Goal: Task Accomplishment & Management: Use online tool/utility

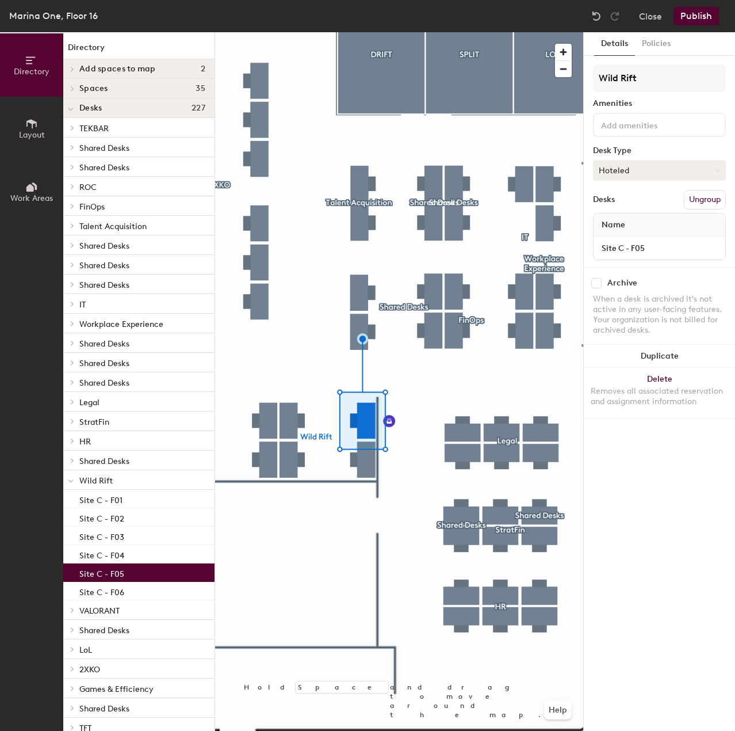
click at [632, 173] on button "Hoteled" at bounding box center [659, 170] width 133 height 21
click at [626, 201] on div "Assigned" at bounding box center [651, 205] width 115 height 17
click at [693, 16] on button "Publish" at bounding box center [696, 16] width 45 height 18
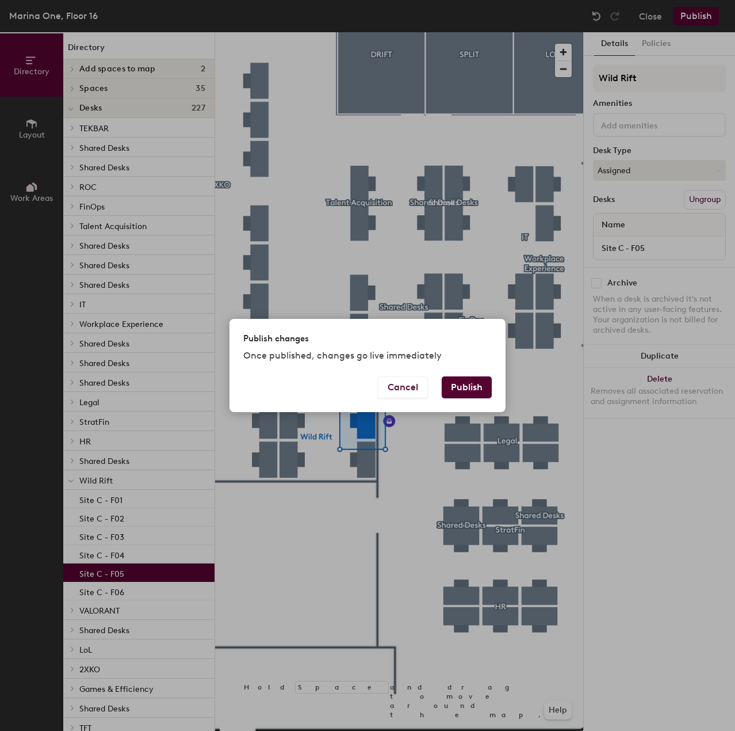
click at [474, 392] on button "Publish" at bounding box center [467, 387] width 50 height 22
